Goal: Ask a question

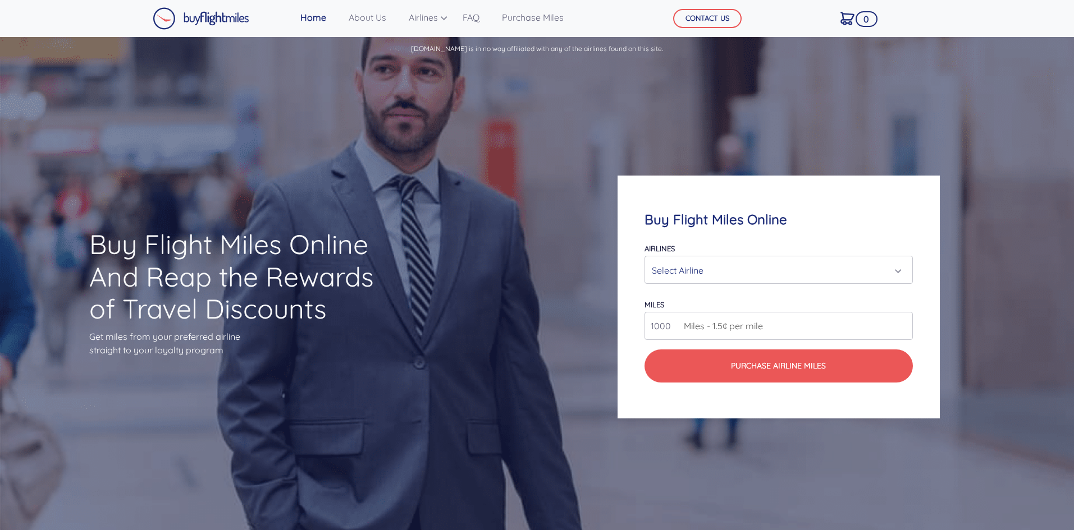
click at [677, 277] on div "Select Airline" at bounding box center [775, 270] width 246 height 21
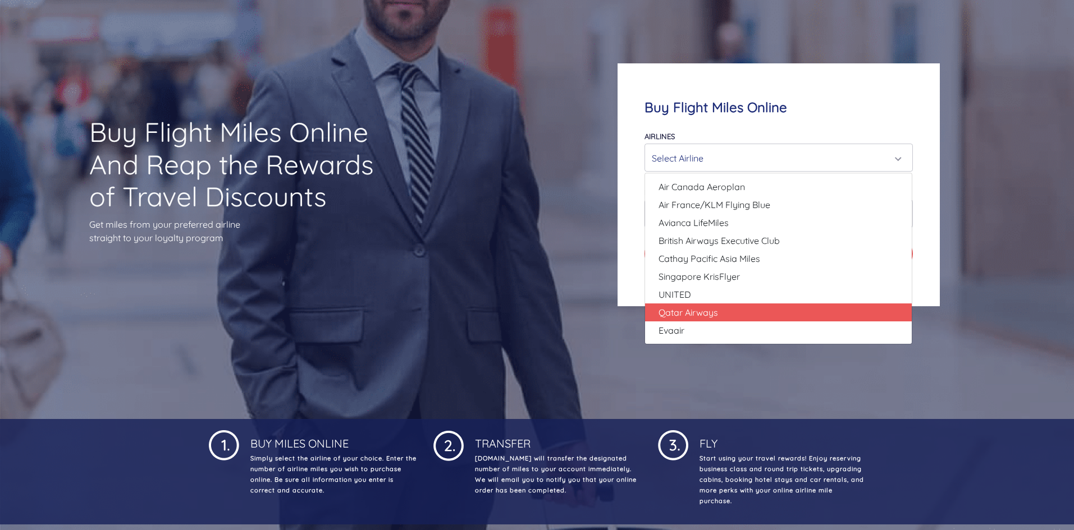
scroll to position [56, 0]
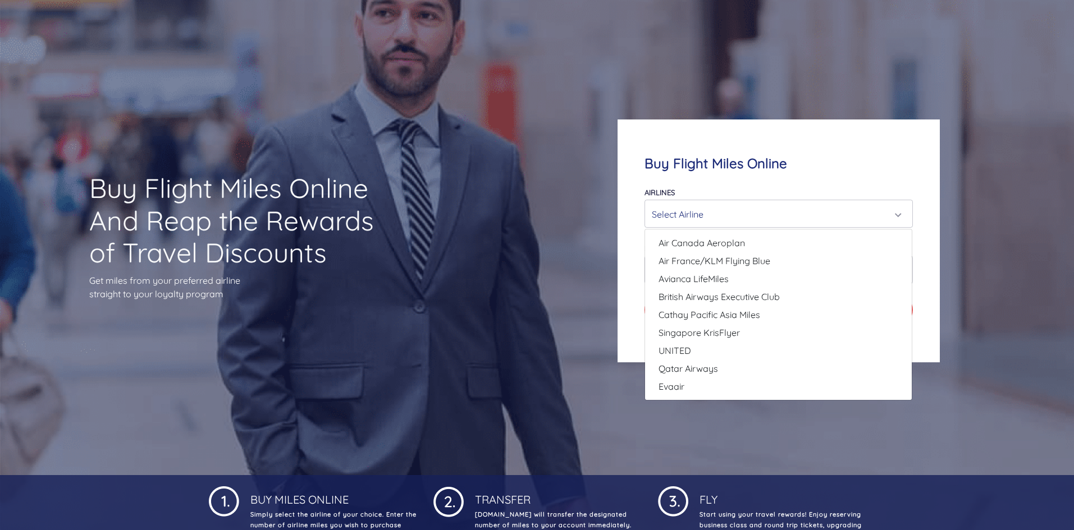
click at [796, 187] on div "Airlines Air Canada Aeroplan Air France/KLM Flying Blue Avianca LifeMiles Briti…" at bounding box center [778, 206] width 268 height 43
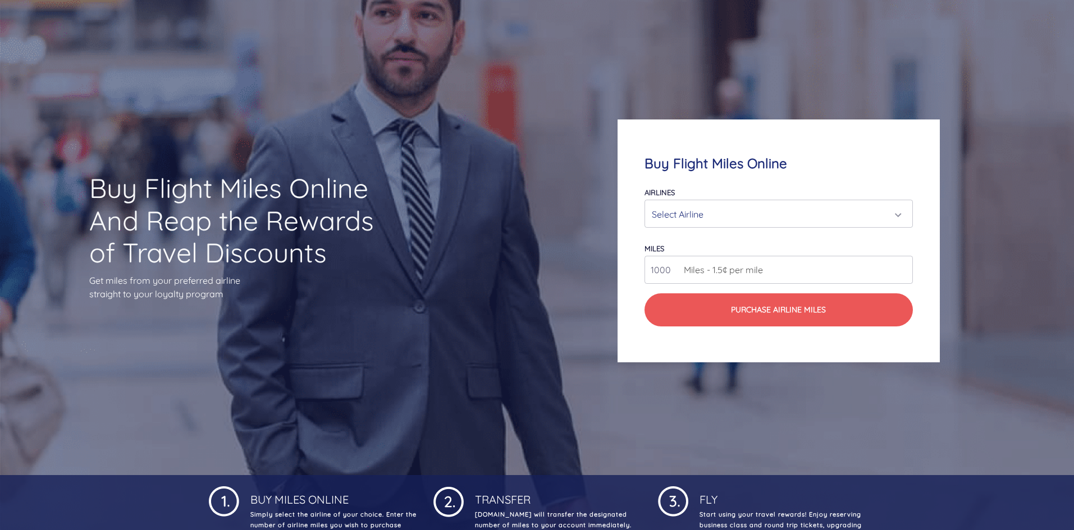
click at [742, 276] on span "Miles - 1.5¢ per mile" at bounding box center [720, 269] width 85 height 13
click at [751, 214] on div "Select Airline" at bounding box center [775, 214] width 246 height 21
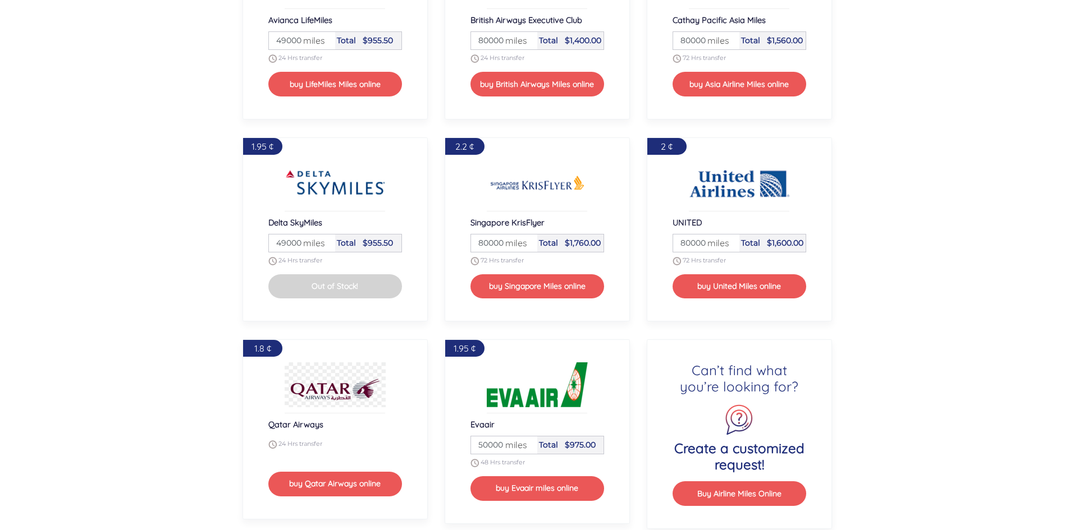
scroll to position [1515, 0]
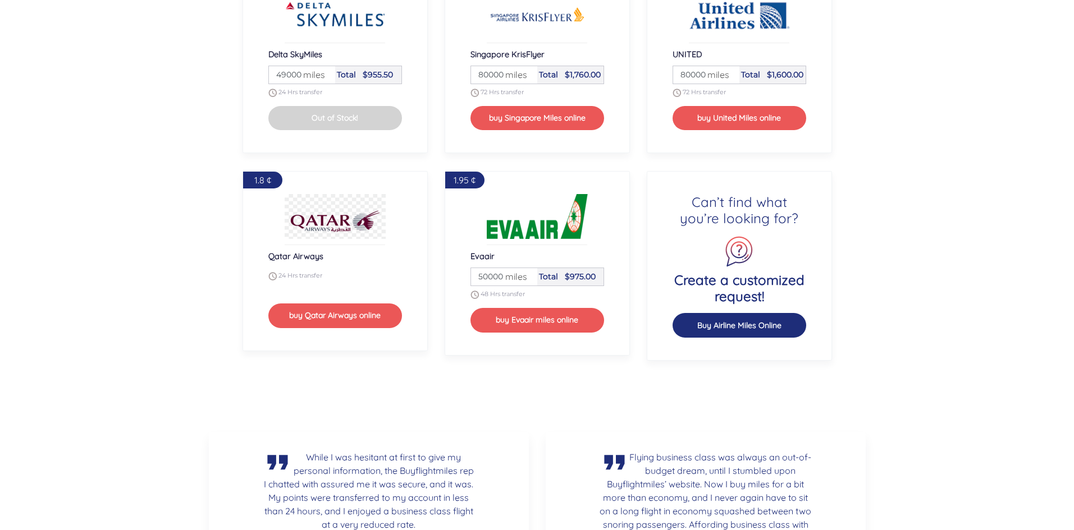
click at [755, 325] on button "Buy Airline Miles Online" at bounding box center [739, 325] width 134 height 24
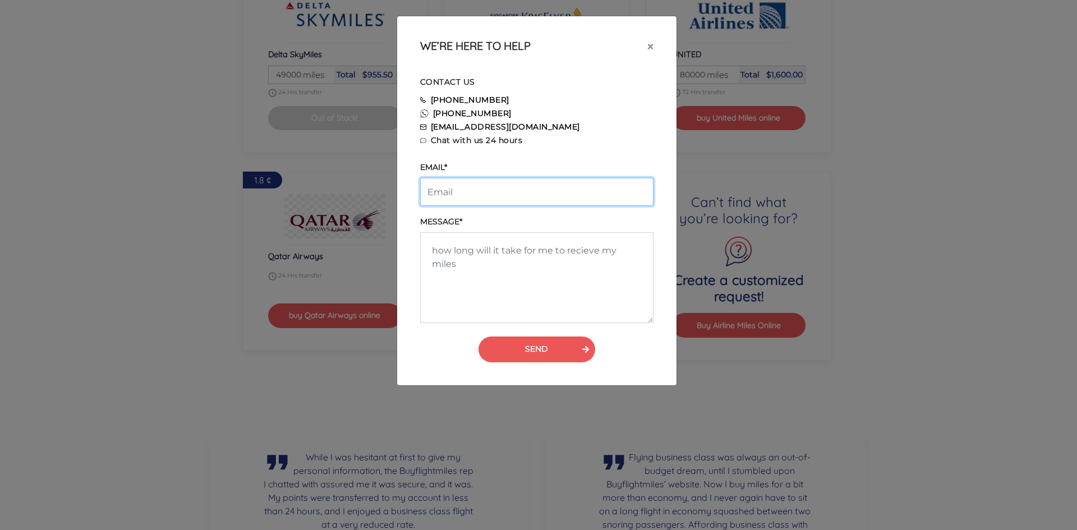
click at [494, 191] on input "email" at bounding box center [536, 192] width 233 height 28
click at [649, 47] on span "×" at bounding box center [651, 46] width 6 height 17
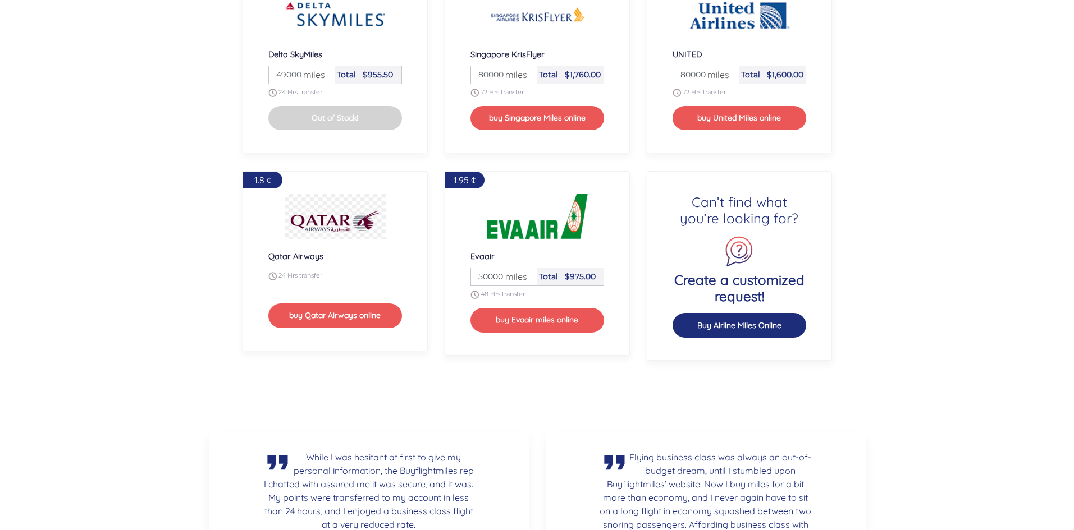
click at [754, 325] on button "Buy Airline Miles Online" at bounding box center [739, 325] width 134 height 24
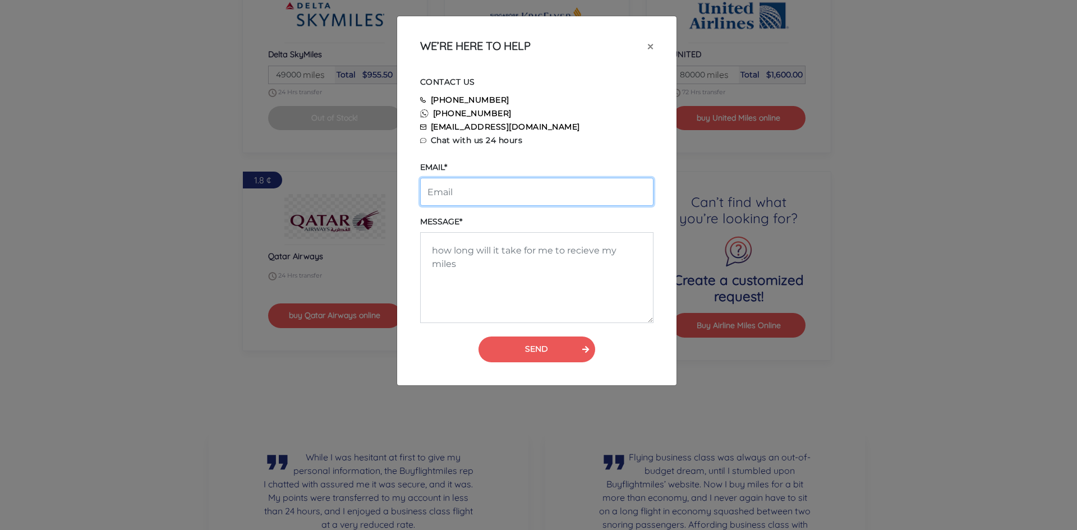
click at [505, 190] on input "email" at bounding box center [536, 192] width 233 height 28
type input "[PERSON_NAME][EMAIL_ADDRESS][PERSON_NAME][DOMAIN_NAME]"
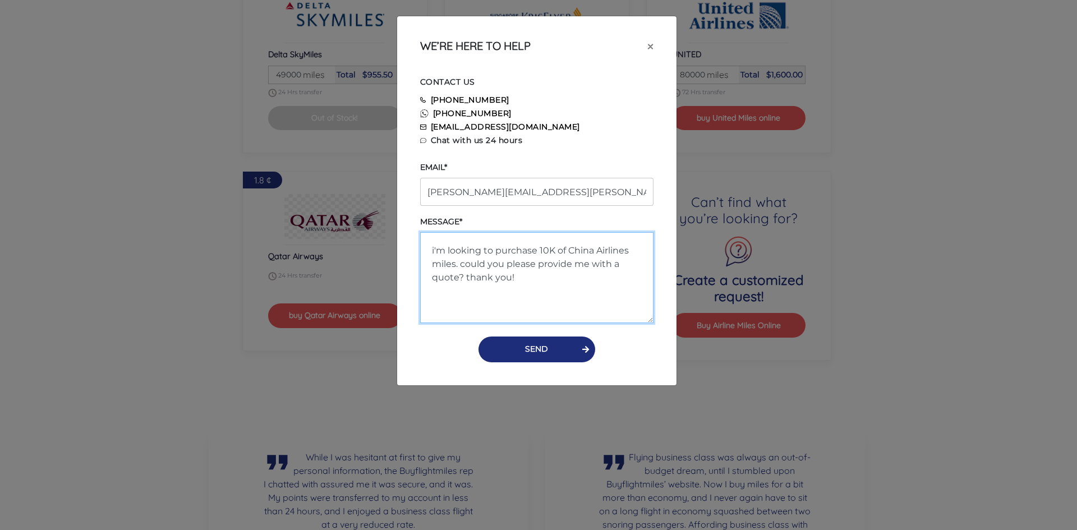
type textarea "i'm looking to purchase 10K of China Airlines miles. could you please provide m…"
click at [524, 355] on button "SEND" at bounding box center [537, 350] width 117 height 26
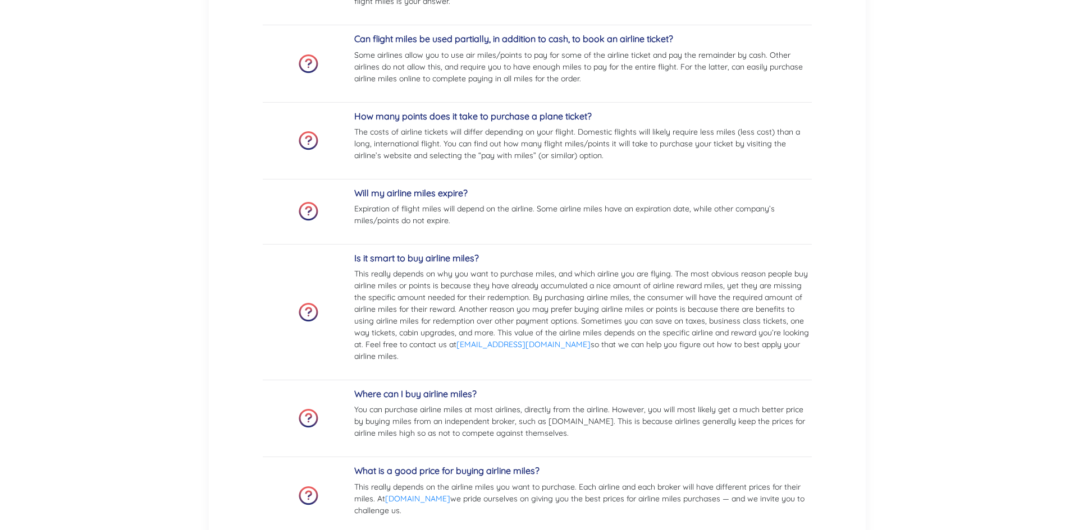
scroll to position [2133, 0]
